Goal: Transaction & Acquisition: Purchase product/service

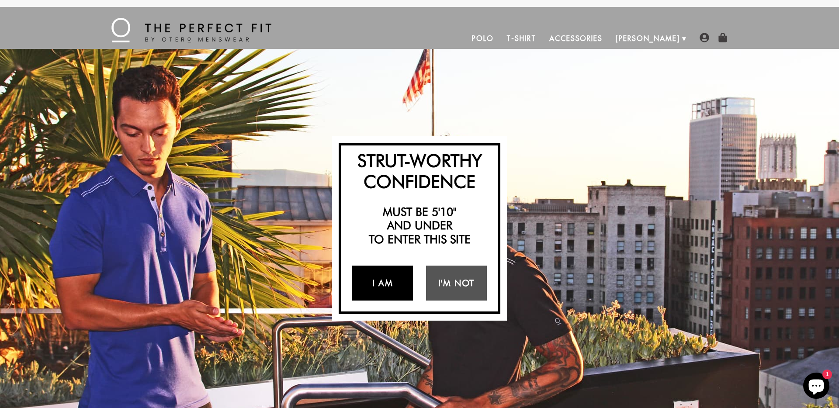
click at [374, 282] on link "I Am" at bounding box center [382, 283] width 61 height 35
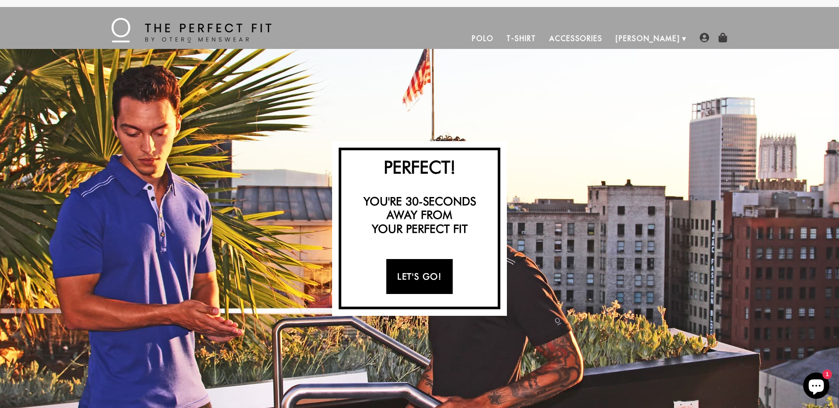
click at [413, 285] on link "Let's Go!" at bounding box center [419, 276] width 66 height 35
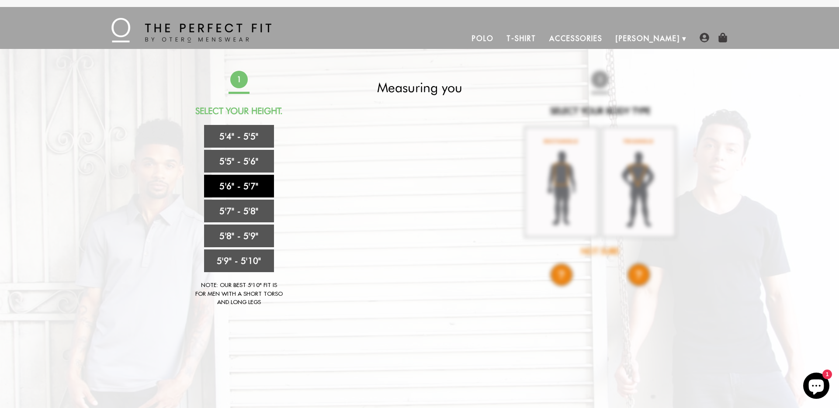
click at [244, 184] on link "5'6" - 5'7"" at bounding box center [239, 186] width 70 height 23
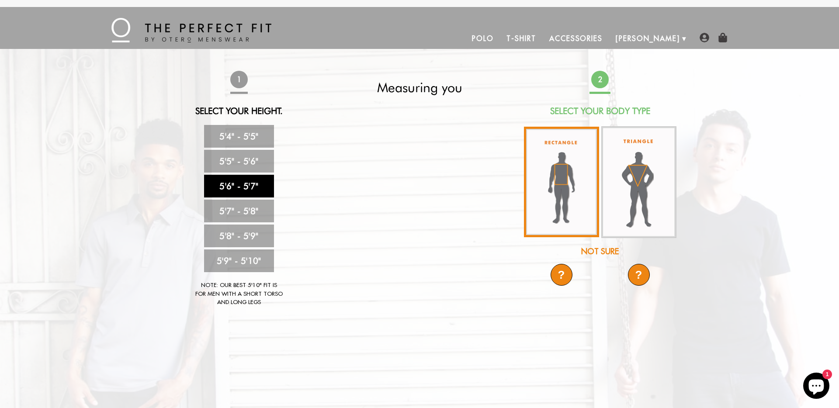
click at [569, 193] on img at bounding box center [561, 182] width 75 height 110
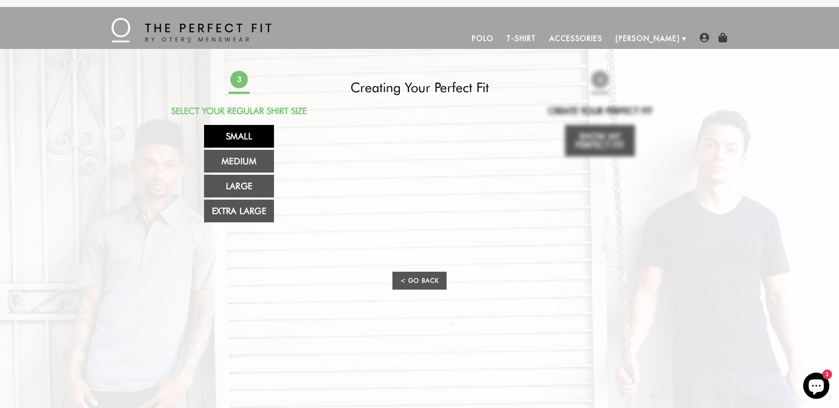
click at [243, 135] on link "Small" at bounding box center [239, 136] width 70 height 23
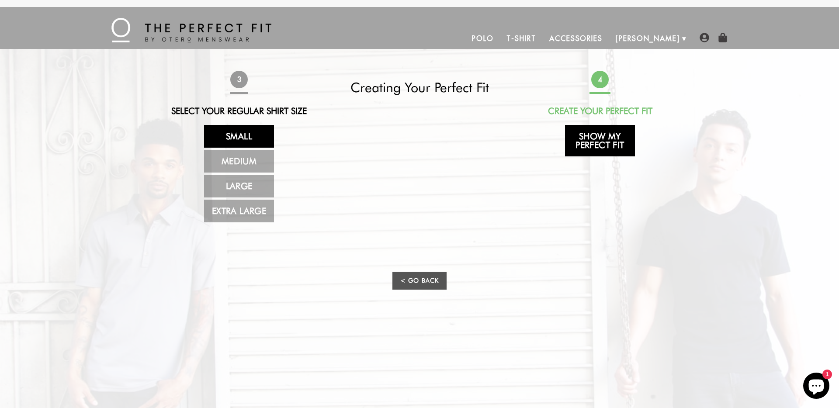
click at [599, 144] on link "Show My Perfect Fit" at bounding box center [600, 140] width 70 height 31
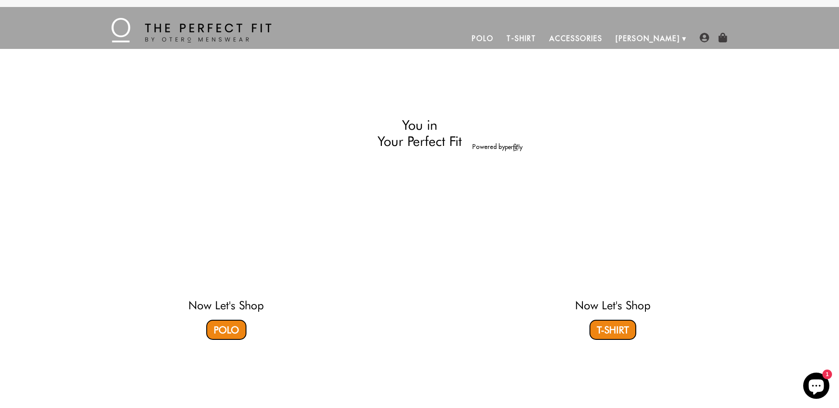
select select "56-57"
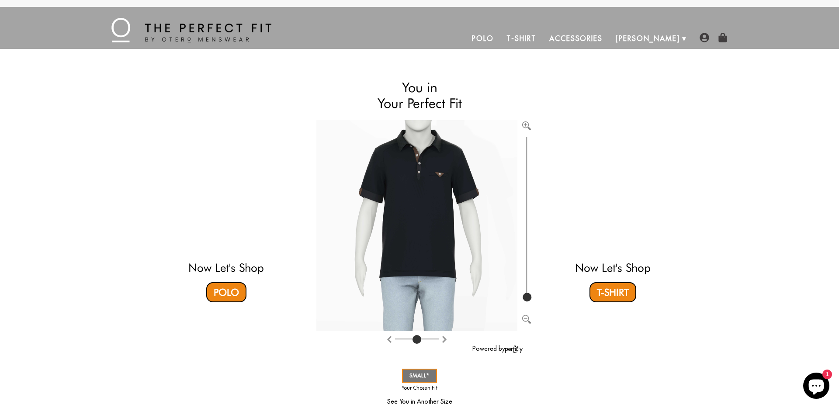
click at [162, 25] on img at bounding box center [191, 30] width 160 height 24
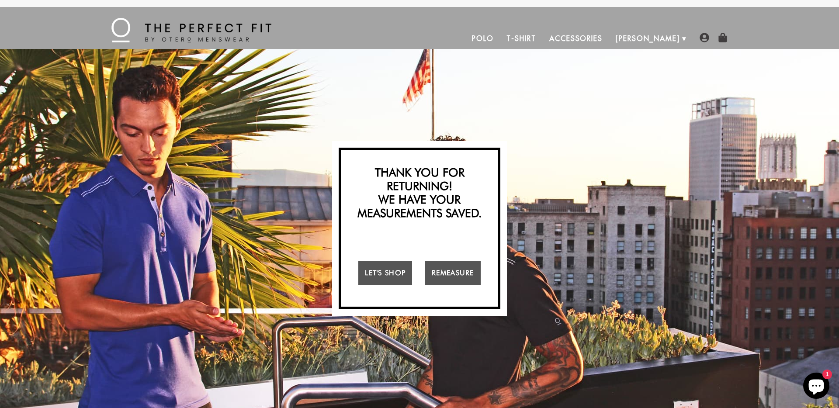
click at [607, 37] on link "Accessories" at bounding box center [575, 38] width 66 height 21
